Goal: Entertainment & Leisure: Consume media (video, audio)

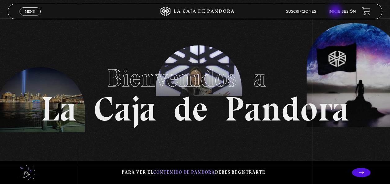
click at [336, 11] on link "Inicie sesión" at bounding box center [342, 12] width 27 height 4
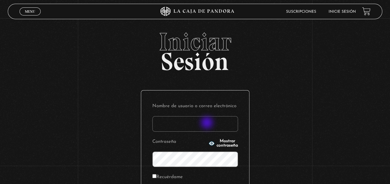
click at [208, 124] on input "Nombre de usuario o correo electrónico" at bounding box center [195, 124] width 86 height 16
click at [175, 126] on input "Nombre de usuario o correo electrónico" at bounding box center [195, 124] width 86 height 16
type input "jo.cs77@gmail.com"
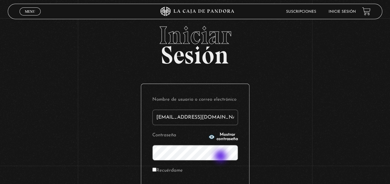
scroll to position [7, 0]
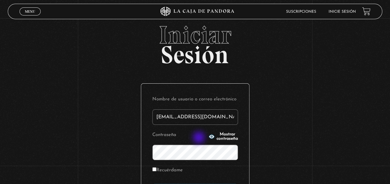
click at [209, 138] on icon "button" at bounding box center [212, 137] width 6 height 6
click at [156, 170] on input "Recuérdame" at bounding box center [154, 170] width 4 height 4
click at [164, 169] on label "Recuérdame" at bounding box center [167, 171] width 30 height 10
click at [156, 169] on input "Recuérdame" at bounding box center [154, 170] width 4 height 4
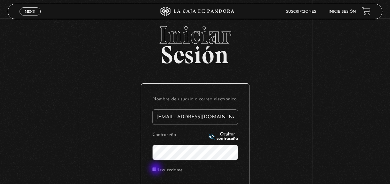
checkbox input "true"
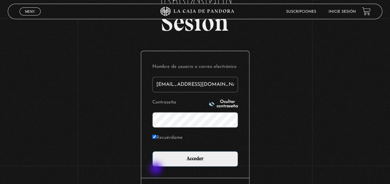
scroll to position [41, 0]
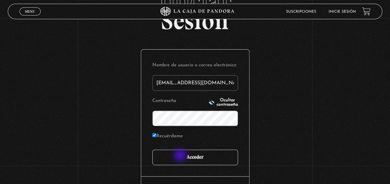
click at [181, 156] on input "Acceder" at bounding box center [195, 158] width 86 height 16
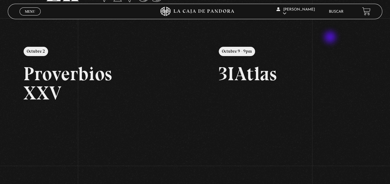
scroll to position [55, 0]
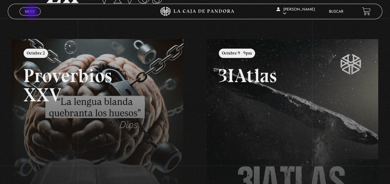
click at [32, 12] on span "Menu" at bounding box center [30, 12] width 10 height 4
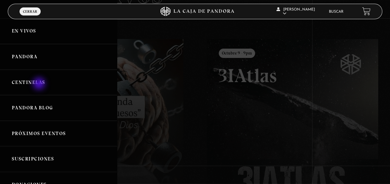
click at [40, 84] on link "Centinelas" at bounding box center [58, 83] width 117 height 26
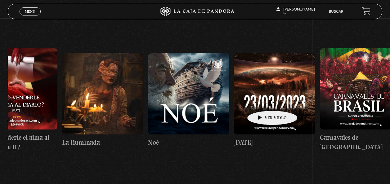
scroll to position [0, 3559]
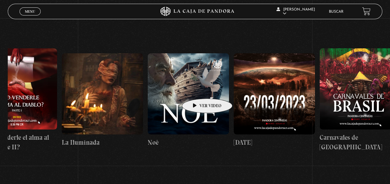
click at [197, 89] on figure at bounding box center [188, 93] width 81 height 81
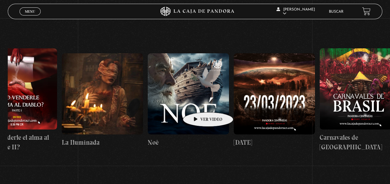
click at [198, 103] on figure at bounding box center [188, 93] width 81 height 81
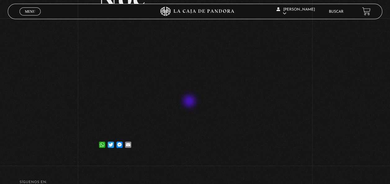
scroll to position [66, 0]
